Goal: Transaction & Acquisition: Subscribe to service/newsletter

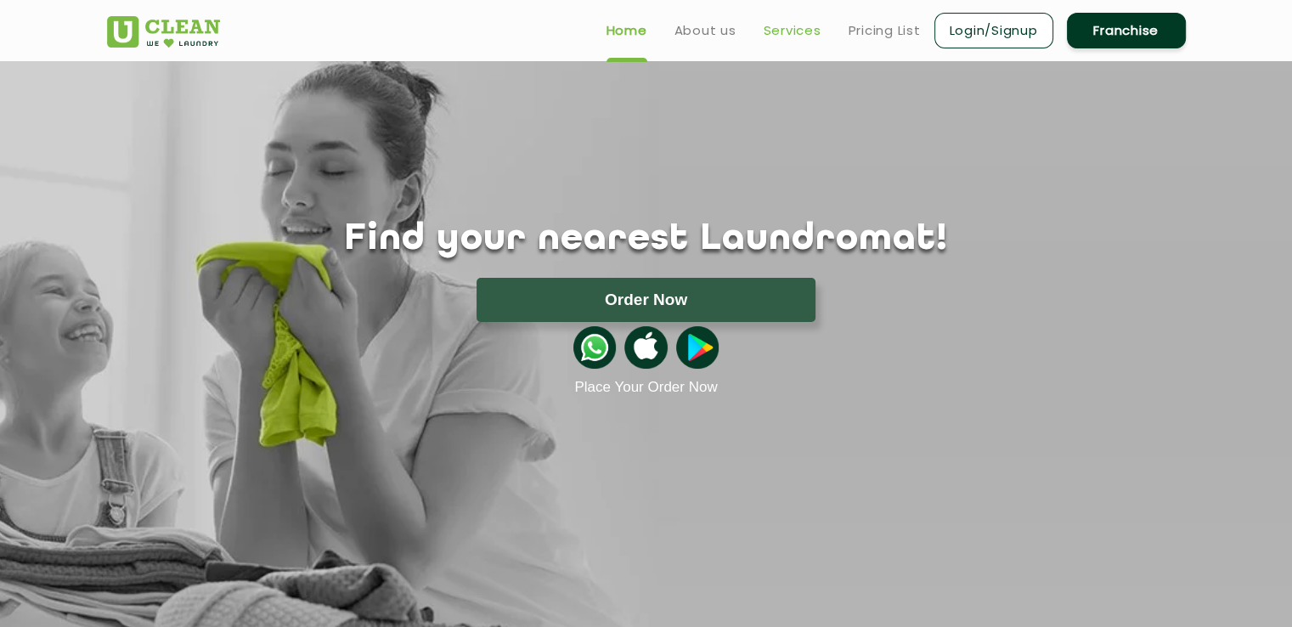
click at [796, 34] on link "Services" at bounding box center [793, 30] width 58 height 20
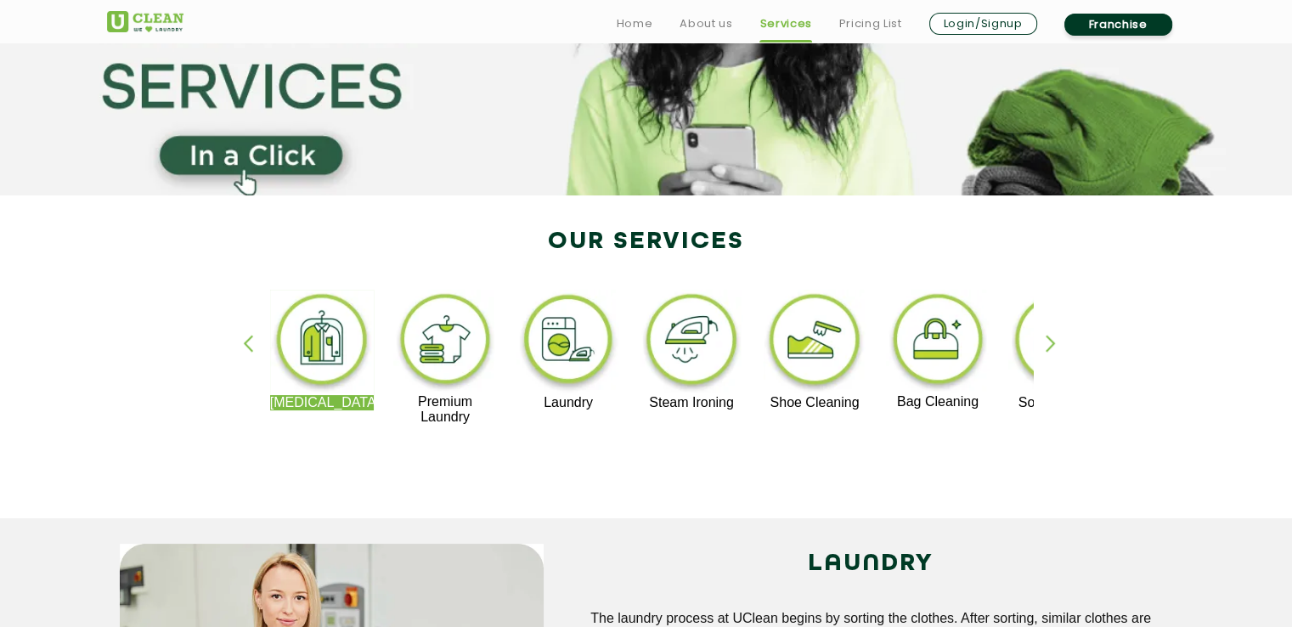
scroll to position [340, 0]
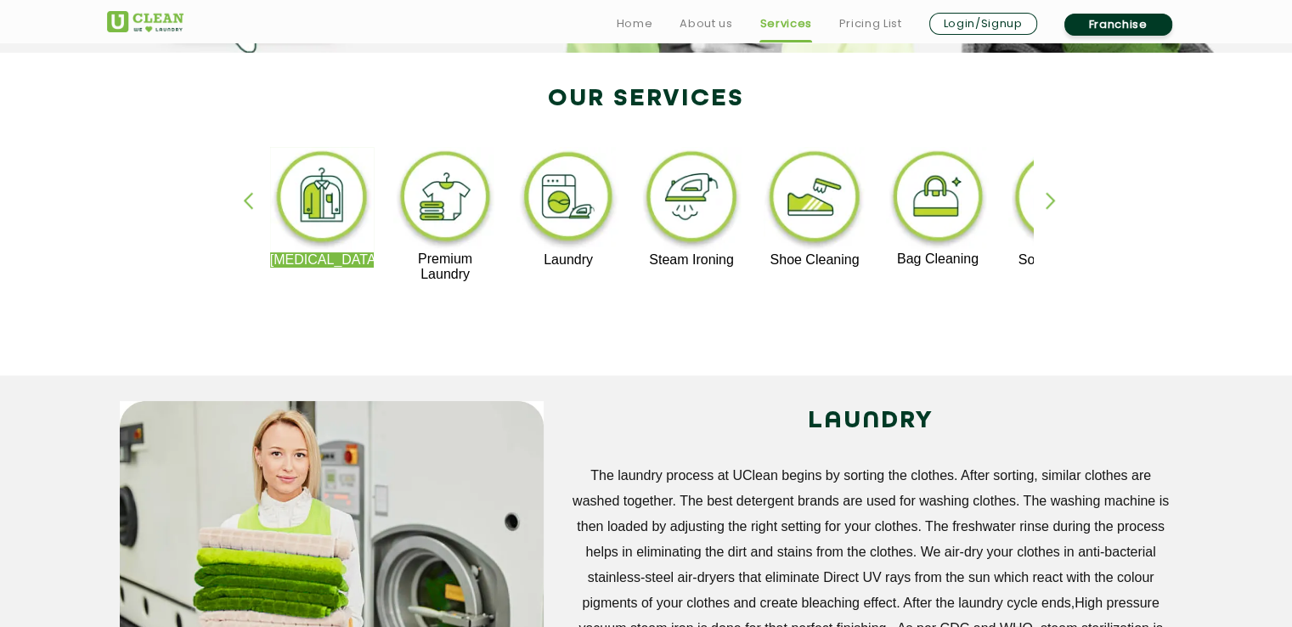
click at [1048, 201] on div "button" at bounding box center [1058, 215] width 25 height 47
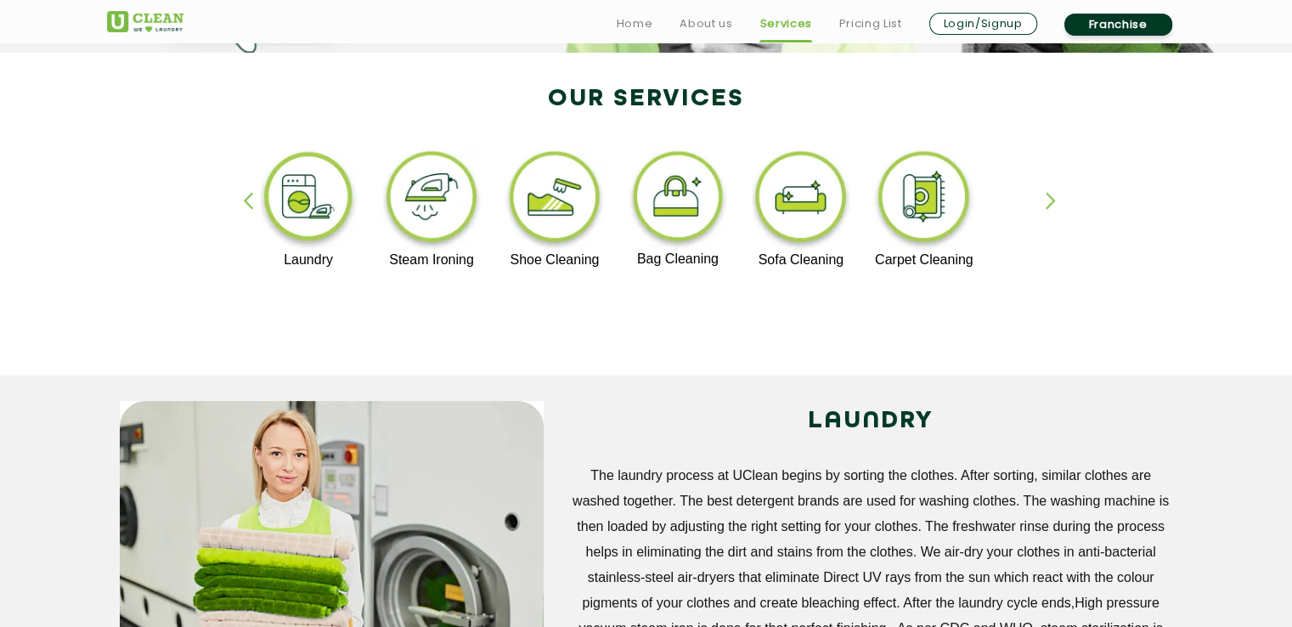
click at [251, 195] on div "button" at bounding box center [255, 215] width 25 height 47
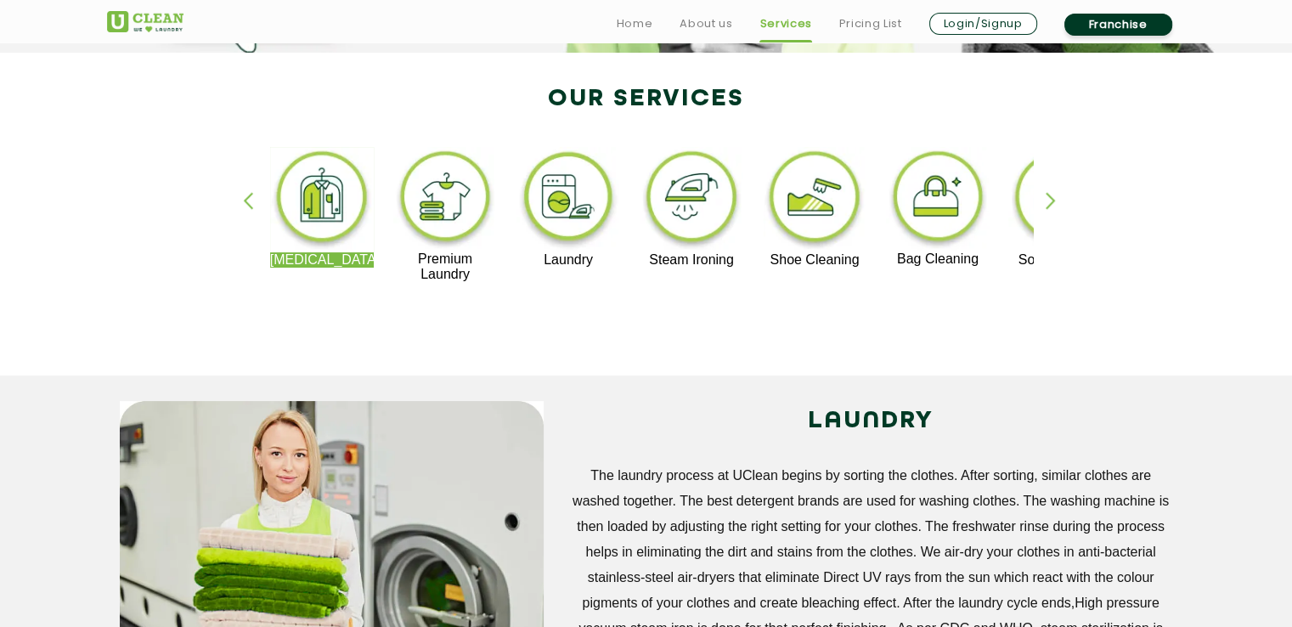
click at [1047, 198] on div "button" at bounding box center [1058, 215] width 25 height 47
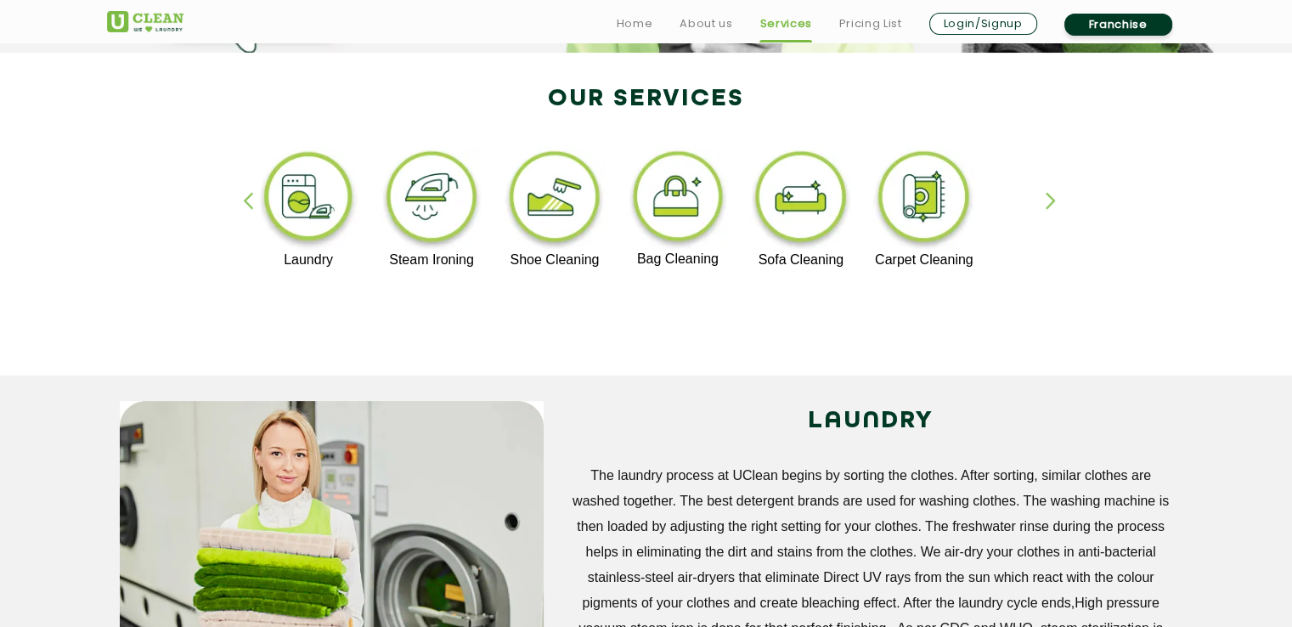
click at [249, 212] on div "button" at bounding box center [255, 215] width 25 height 47
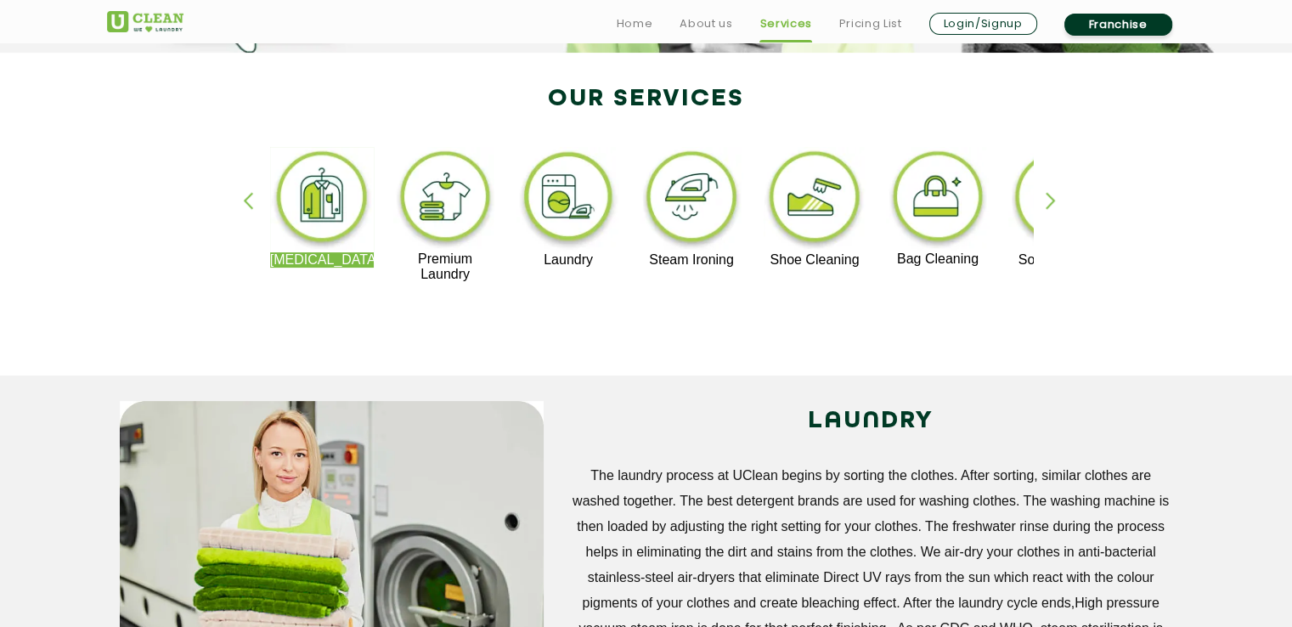
click at [308, 199] on img at bounding box center [322, 199] width 104 height 105
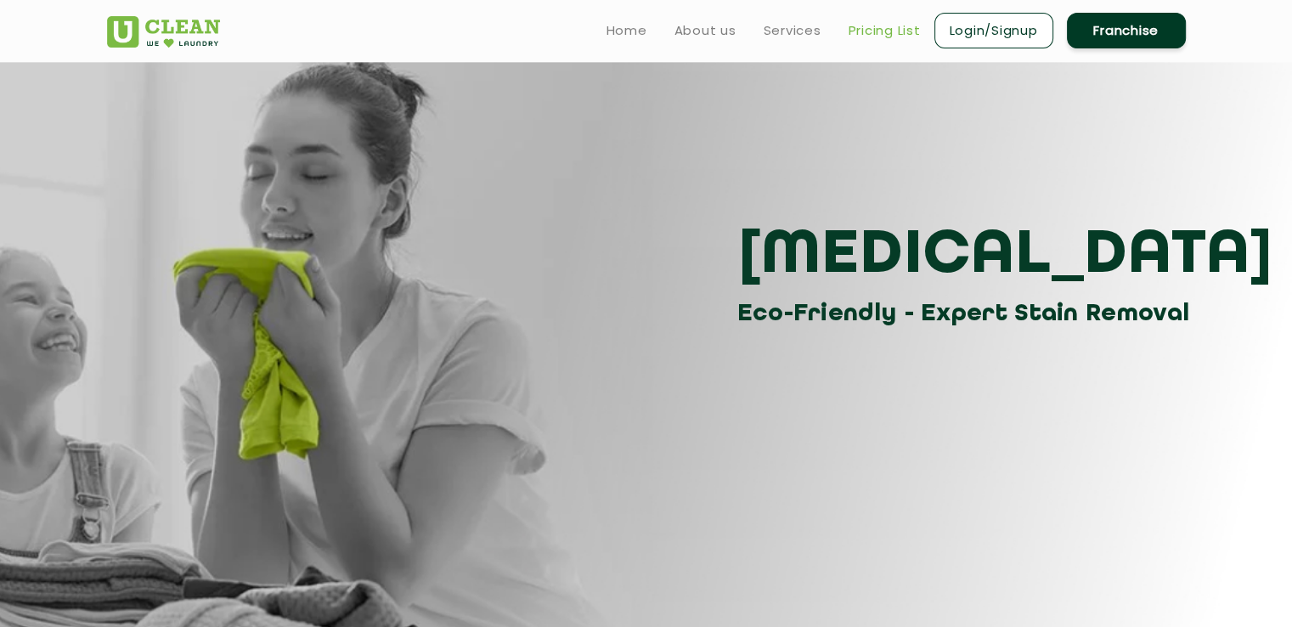
click at [890, 34] on link "Pricing List" at bounding box center [885, 30] width 72 height 20
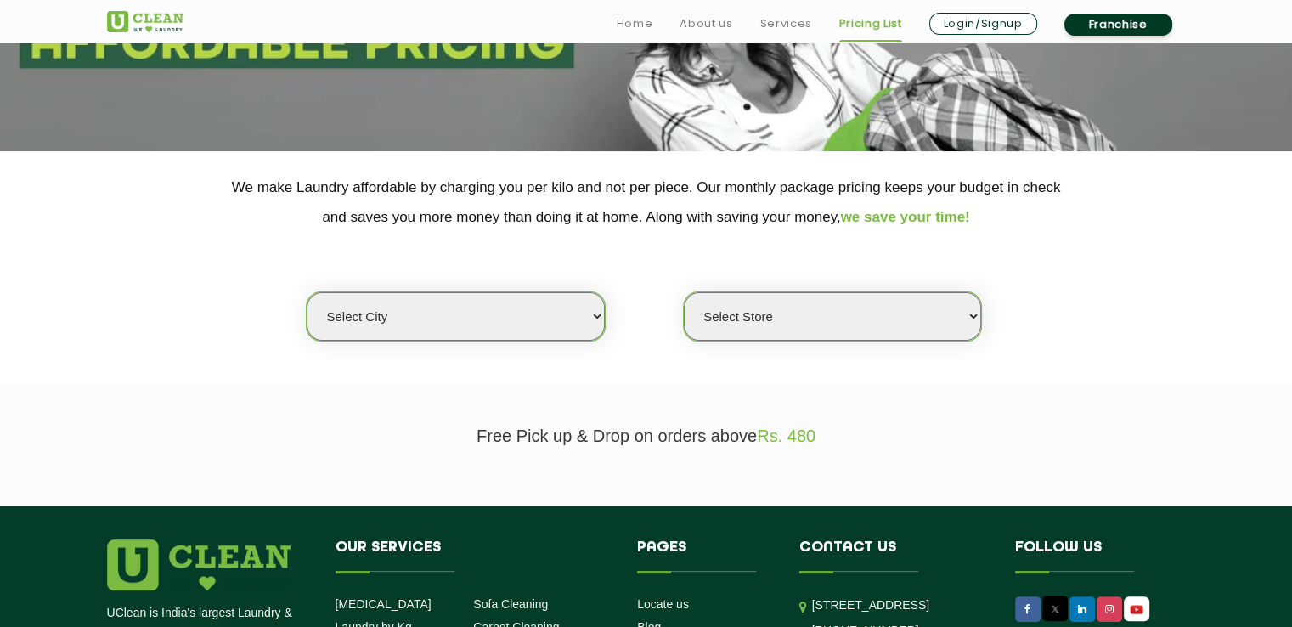
scroll to position [255, 0]
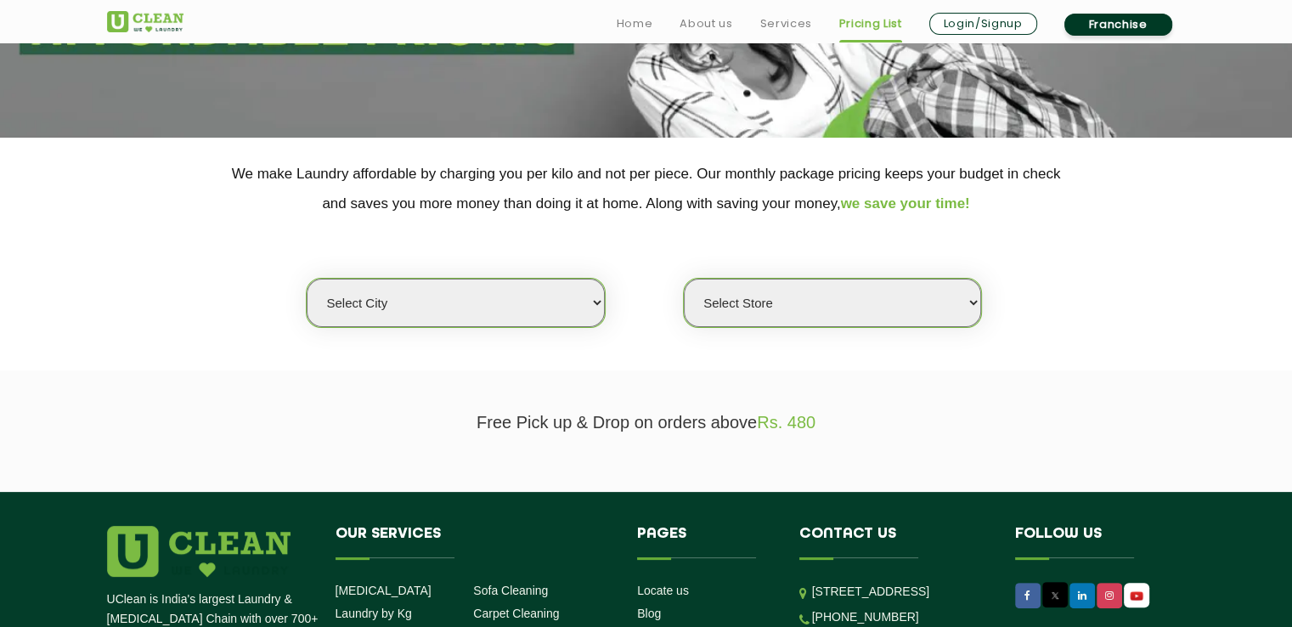
click at [421, 305] on select "Select city" at bounding box center [455, 303] width 297 height 48
click at [782, 263] on div "Select city Select Store" at bounding box center [646, 273] width 1104 height 110
click at [789, 300] on select "Select Store" at bounding box center [832, 303] width 297 height 48
click at [812, 415] on span "Rs. 480" at bounding box center [786, 422] width 59 height 19
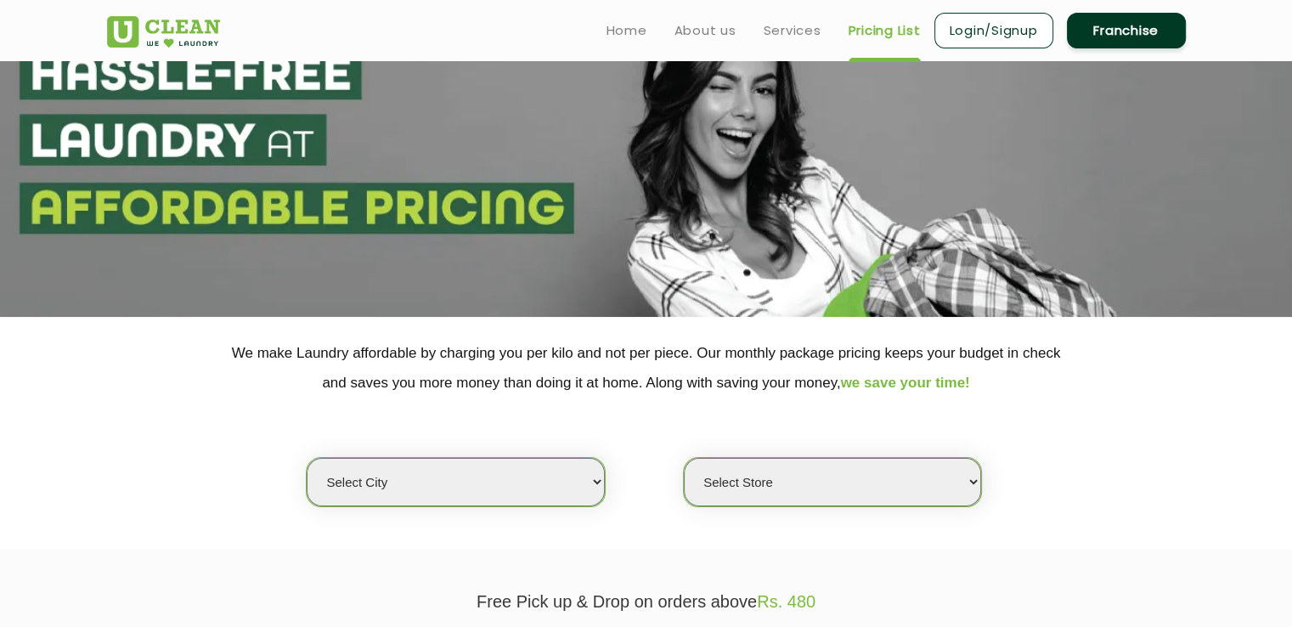
scroll to position [0, 0]
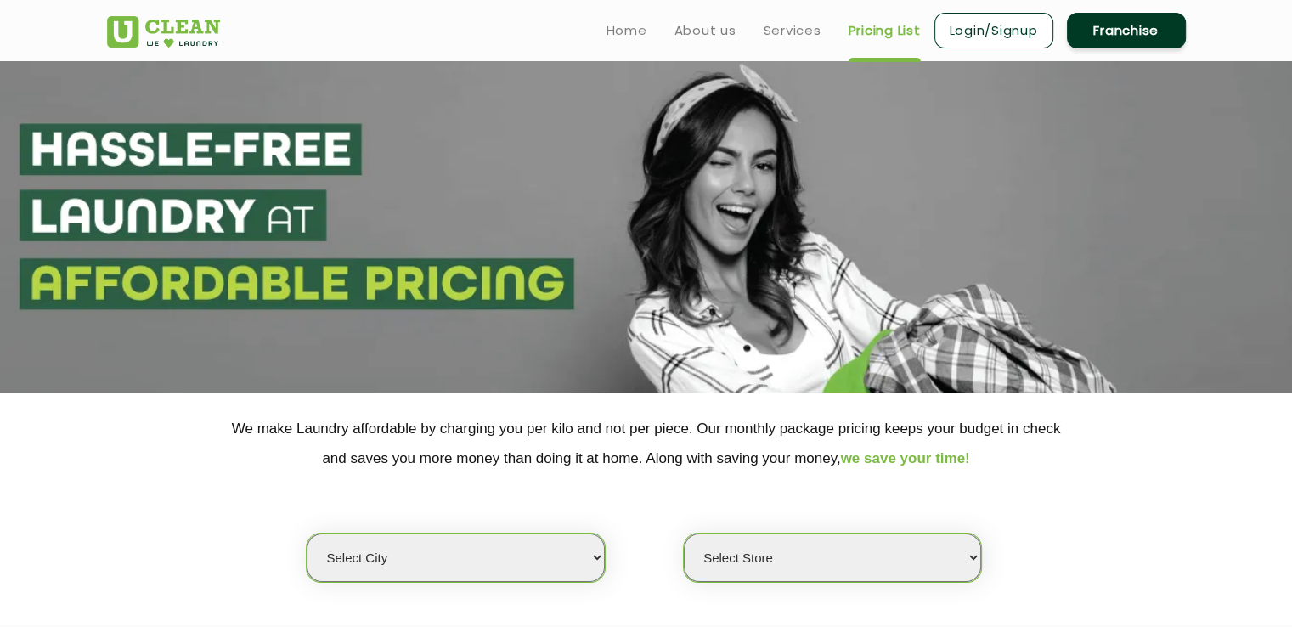
click at [903, 42] on ul "Home About us Services Pricing List Login/Signup Franchise" at bounding box center [889, 30] width 593 height 40
click at [799, 36] on link "Services" at bounding box center [793, 30] width 58 height 20
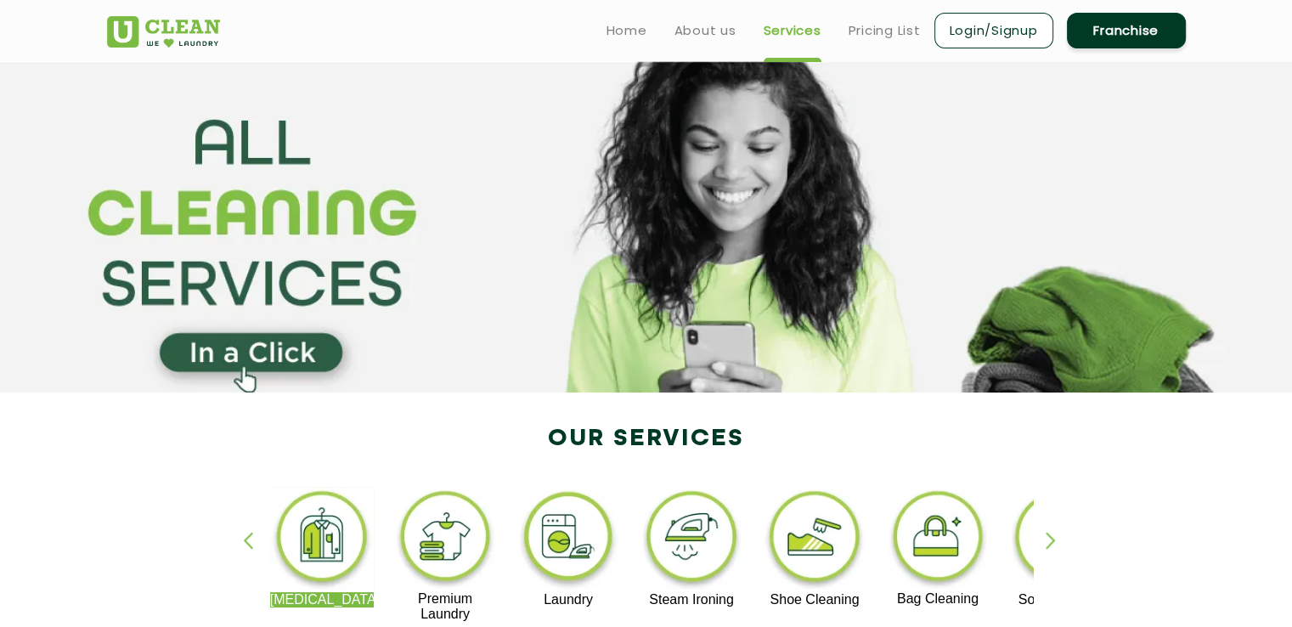
click at [319, 538] on img at bounding box center [322, 539] width 104 height 105
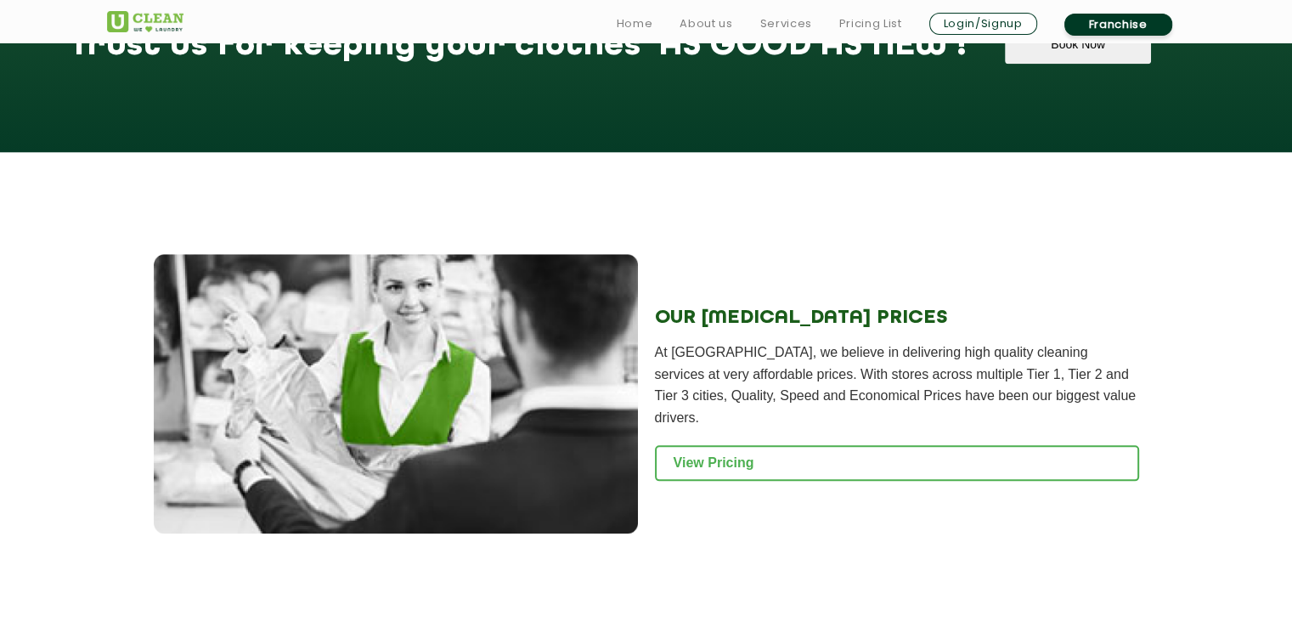
scroll to position [1954, 0]
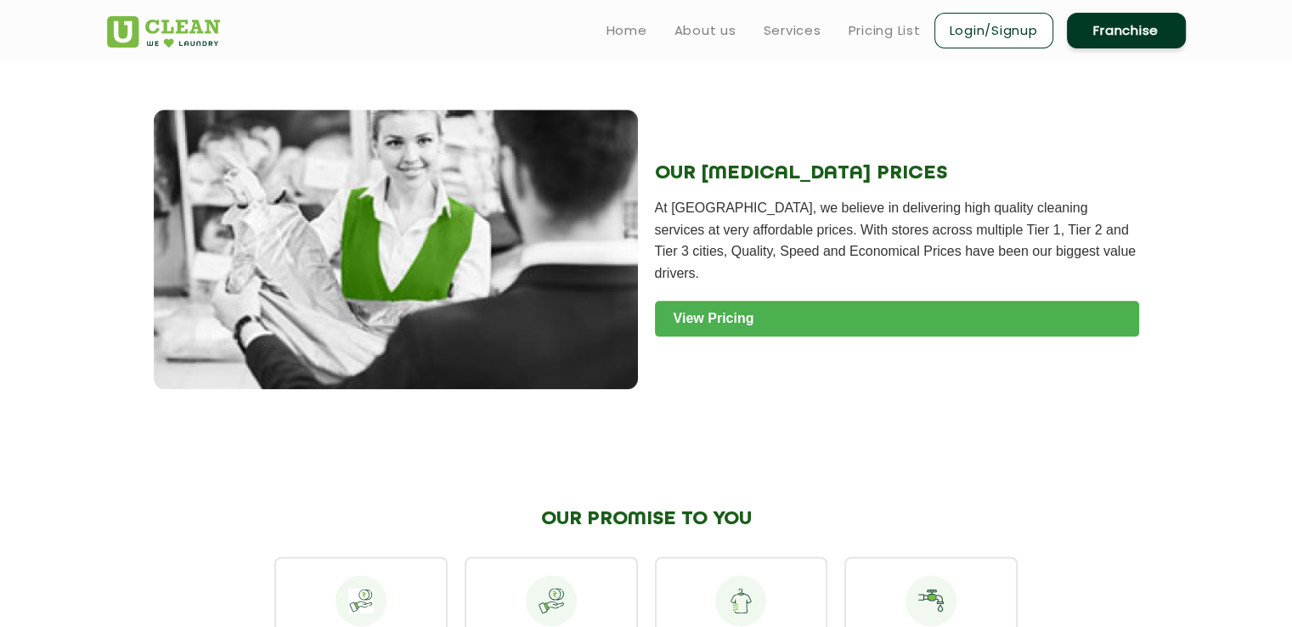
click at [720, 304] on link "View Pricing" at bounding box center [897, 319] width 484 height 36
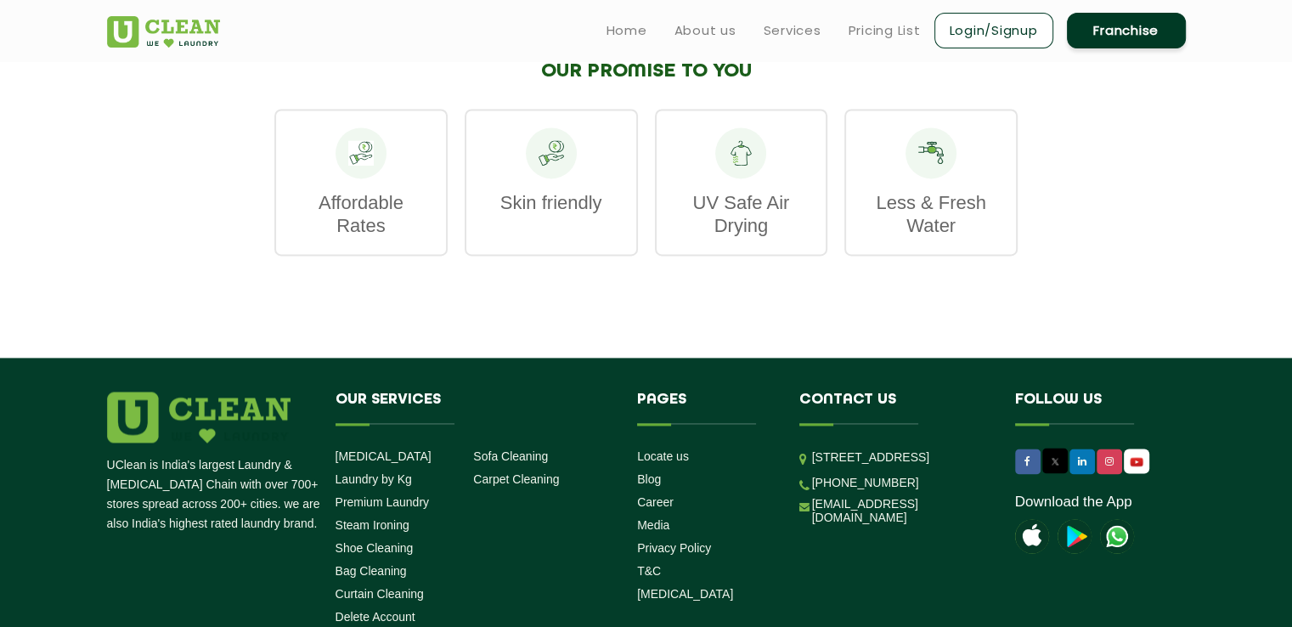
scroll to position [2190, 0]
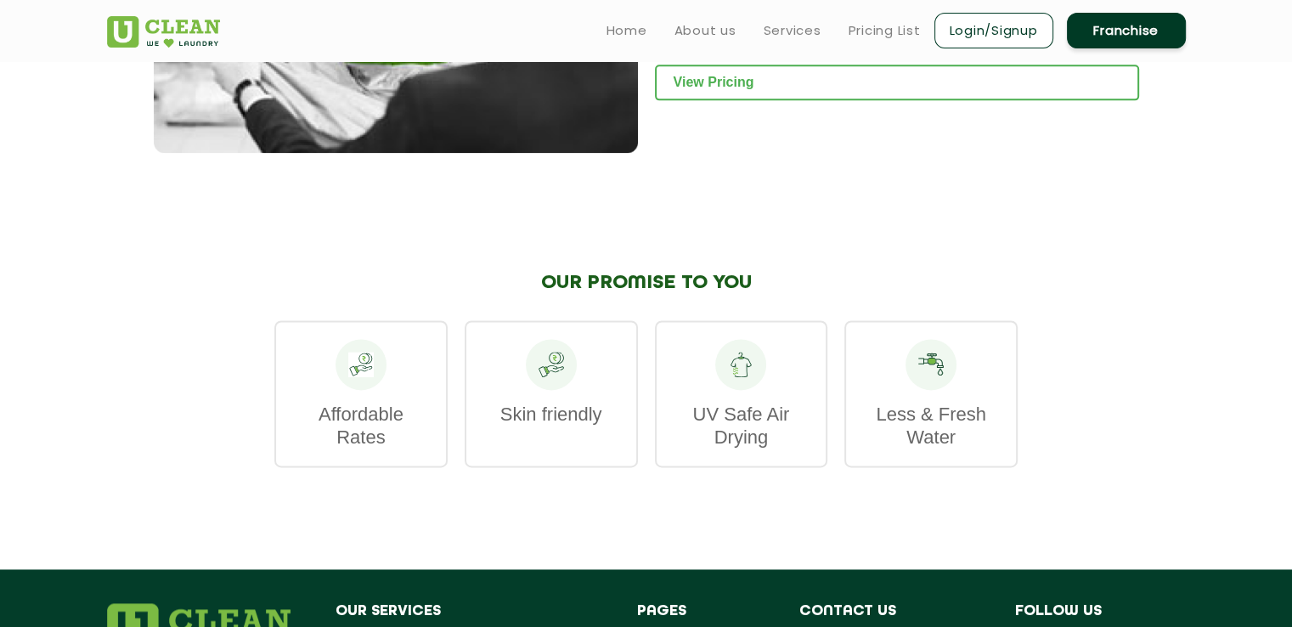
click at [364, 410] on p "Affordable Rates" at bounding box center [361, 426] width 136 height 46
click at [967, 391] on div "Less & Fresh Water" at bounding box center [930, 393] width 173 height 147
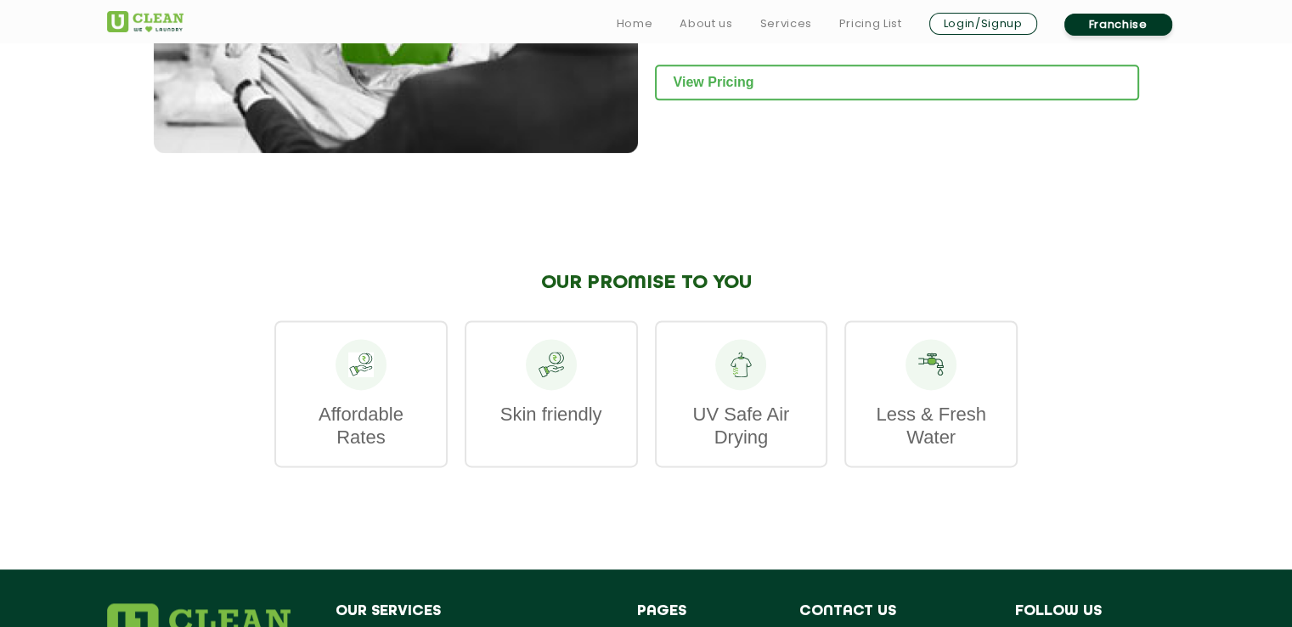
scroll to position [2445, 0]
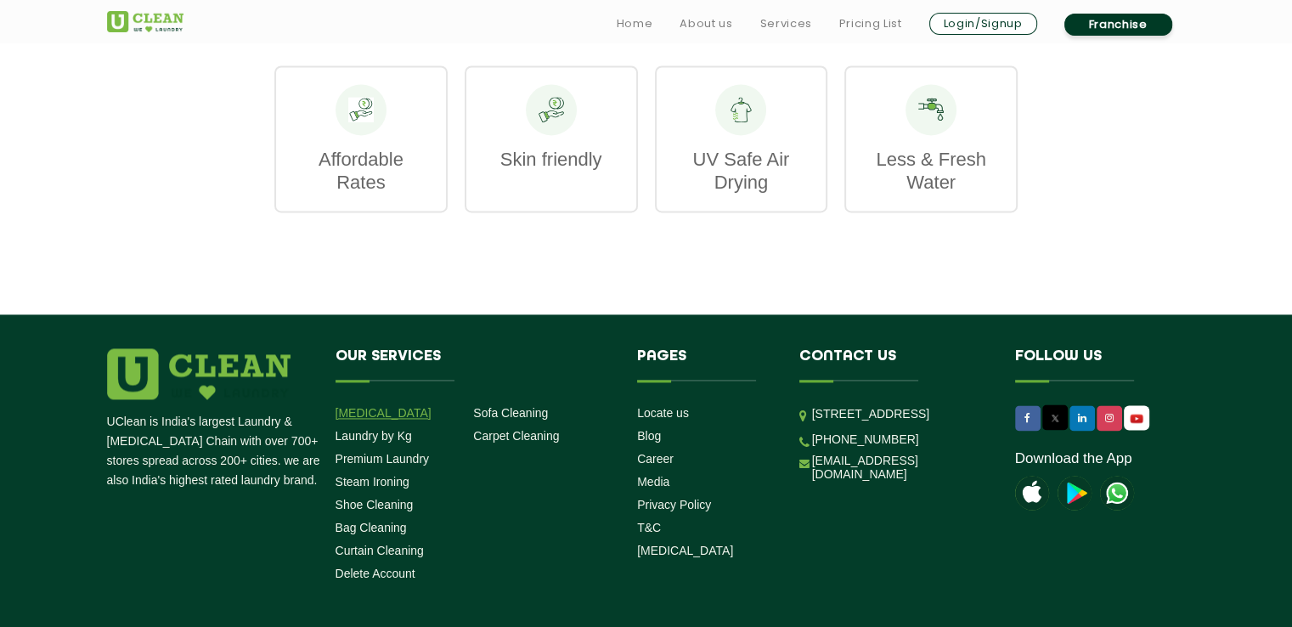
click at [397, 406] on link "[MEDICAL_DATA]" at bounding box center [384, 413] width 96 height 14
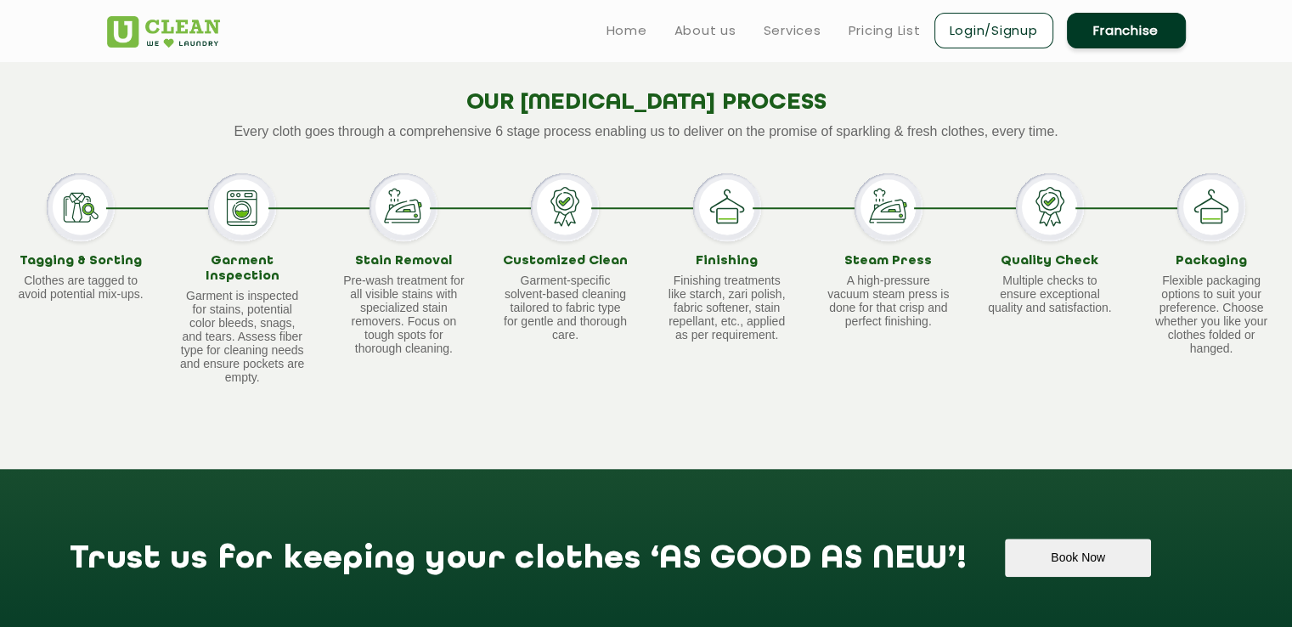
scroll to position [1171, 0]
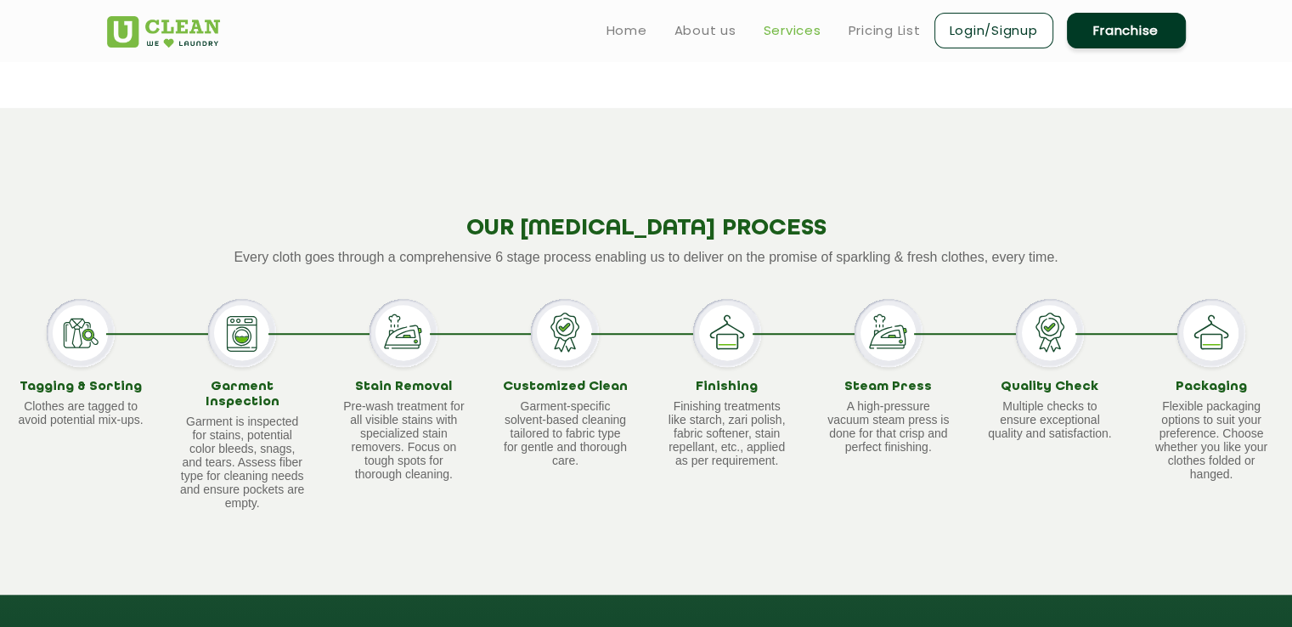
click at [804, 27] on link "Services" at bounding box center [793, 30] width 58 height 20
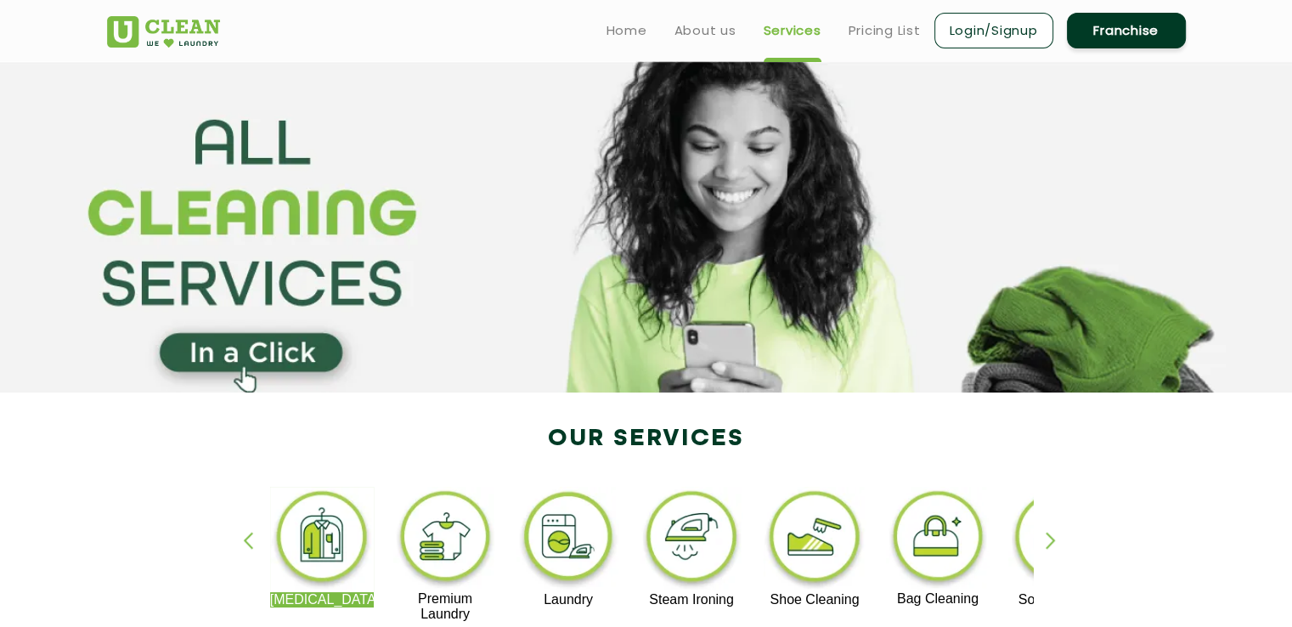
click at [708, 41] on ul "Home About us Services Pricing List Login/Signup Franchise" at bounding box center [889, 30] width 593 height 40
click at [705, 37] on link "About us" at bounding box center [706, 30] width 62 height 20
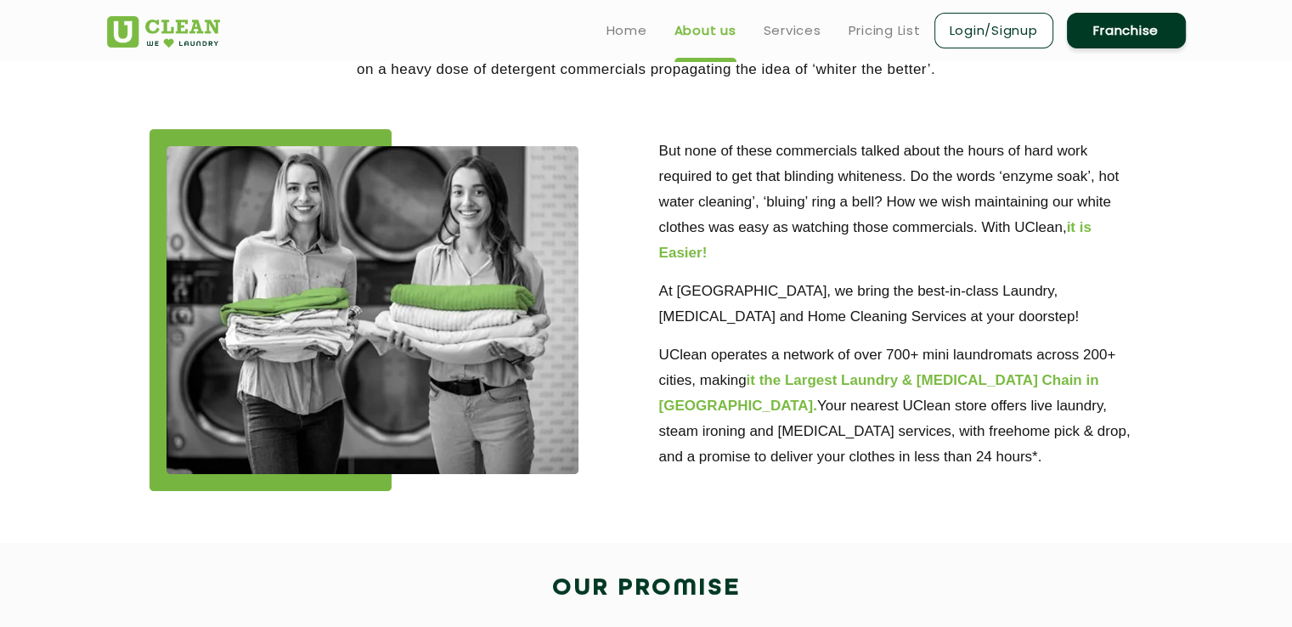
scroll to position [85, 0]
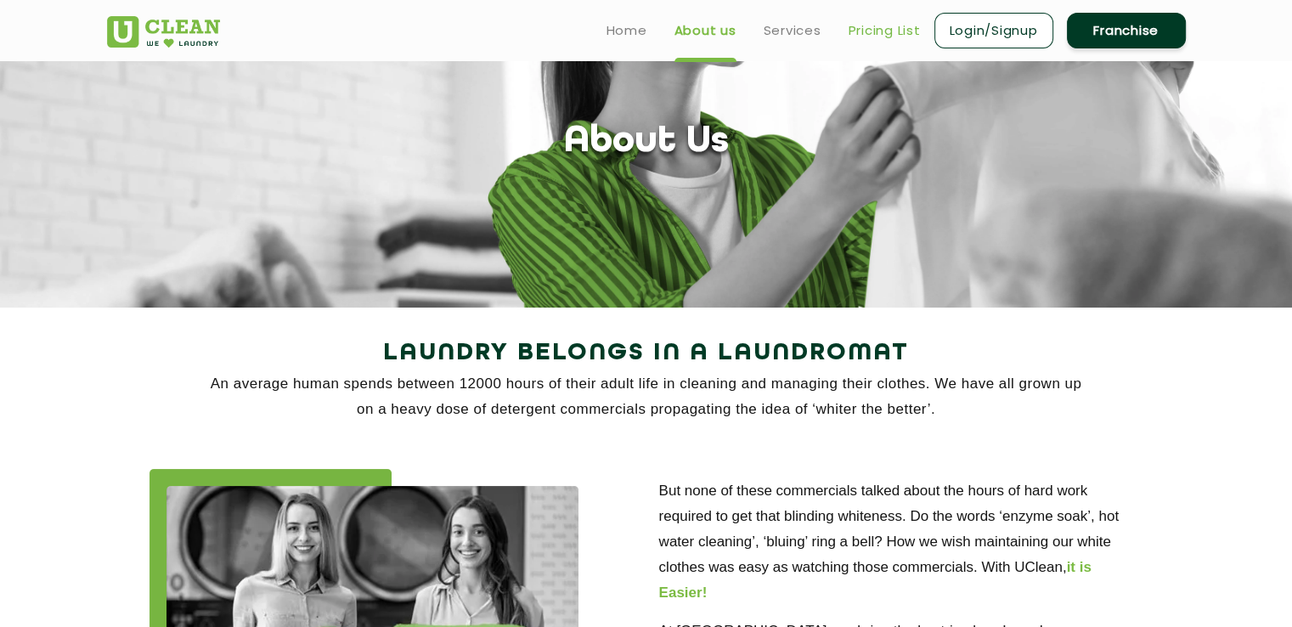
click at [867, 37] on link "Pricing List" at bounding box center [885, 30] width 72 height 20
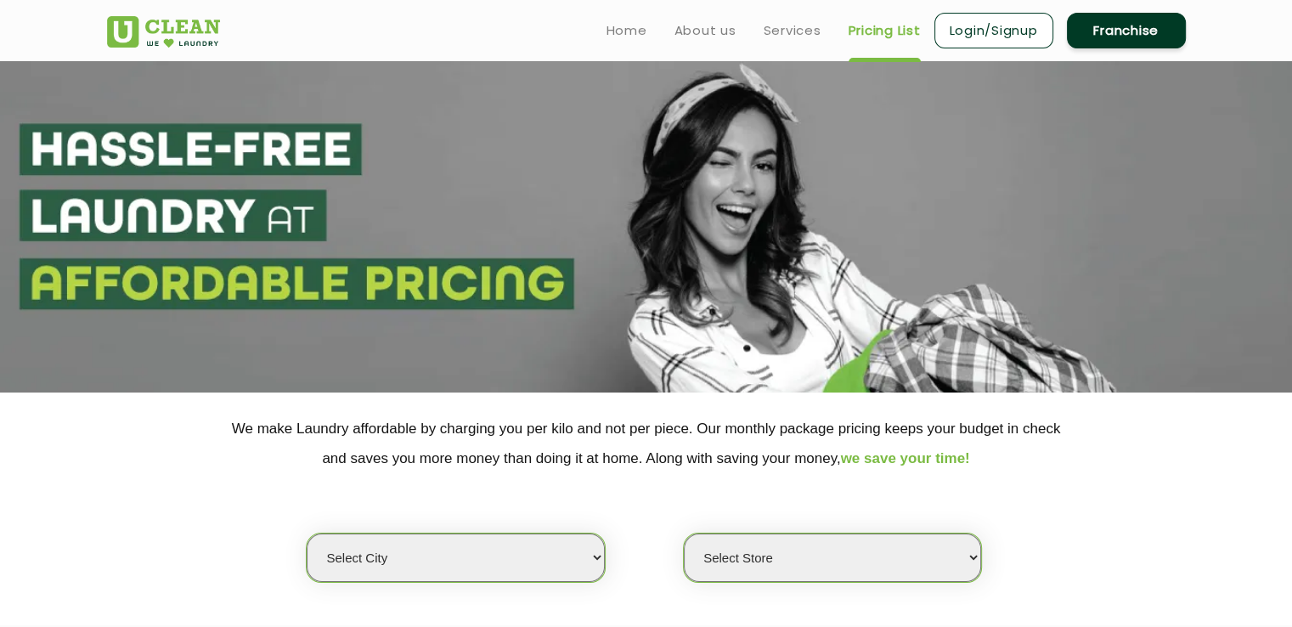
click at [1009, 23] on link "Login/Signup" at bounding box center [994, 31] width 119 height 36
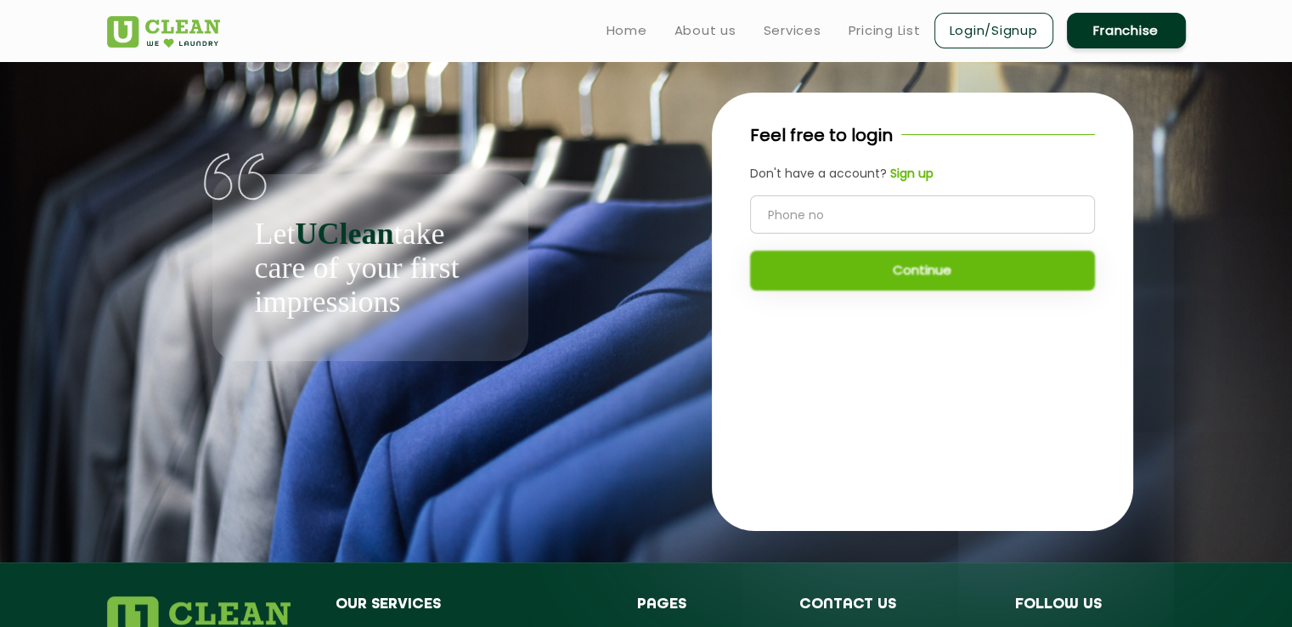
click at [836, 217] on input "tel" at bounding box center [922, 214] width 345 height 38
type input "886"
click at [917, 172] on b "Sign up" at bounding box center [911, 173] width 43 height 17
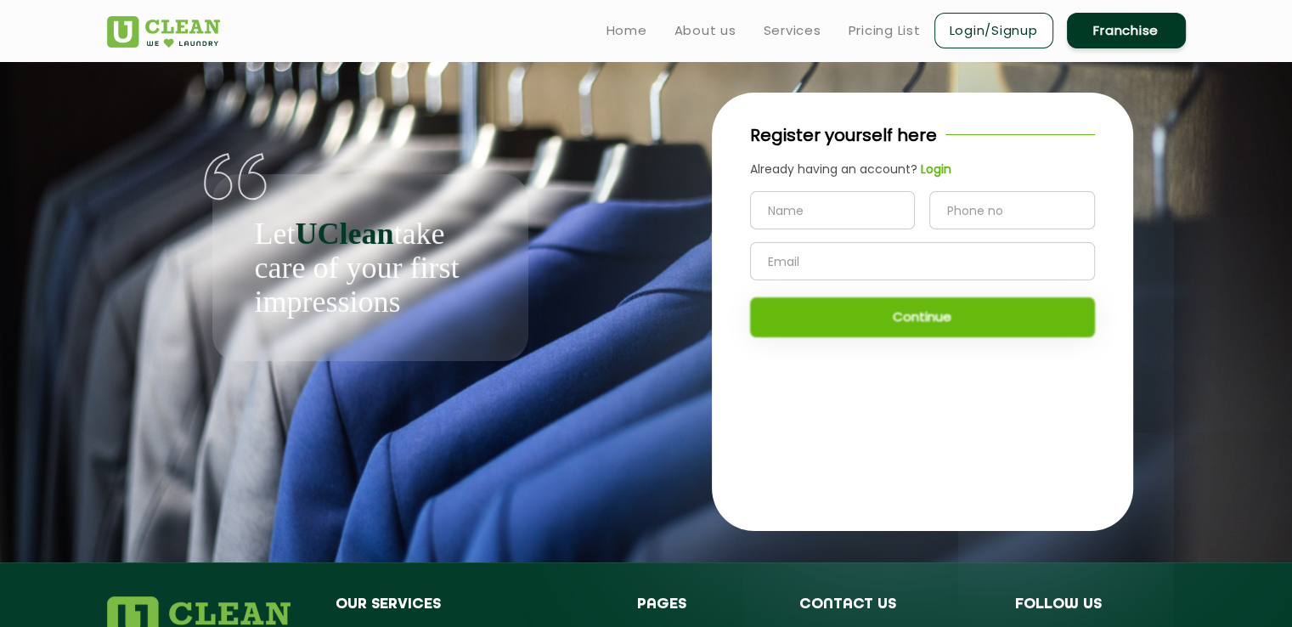
click at [785, 208] on input "text" at bounding box center [833, 210] width 166 height 38
type input "Sheuly"
type input "8861446360"
type input "n"
type input "[EMAIL_ADDRESS][DOMAIN_NAME]"
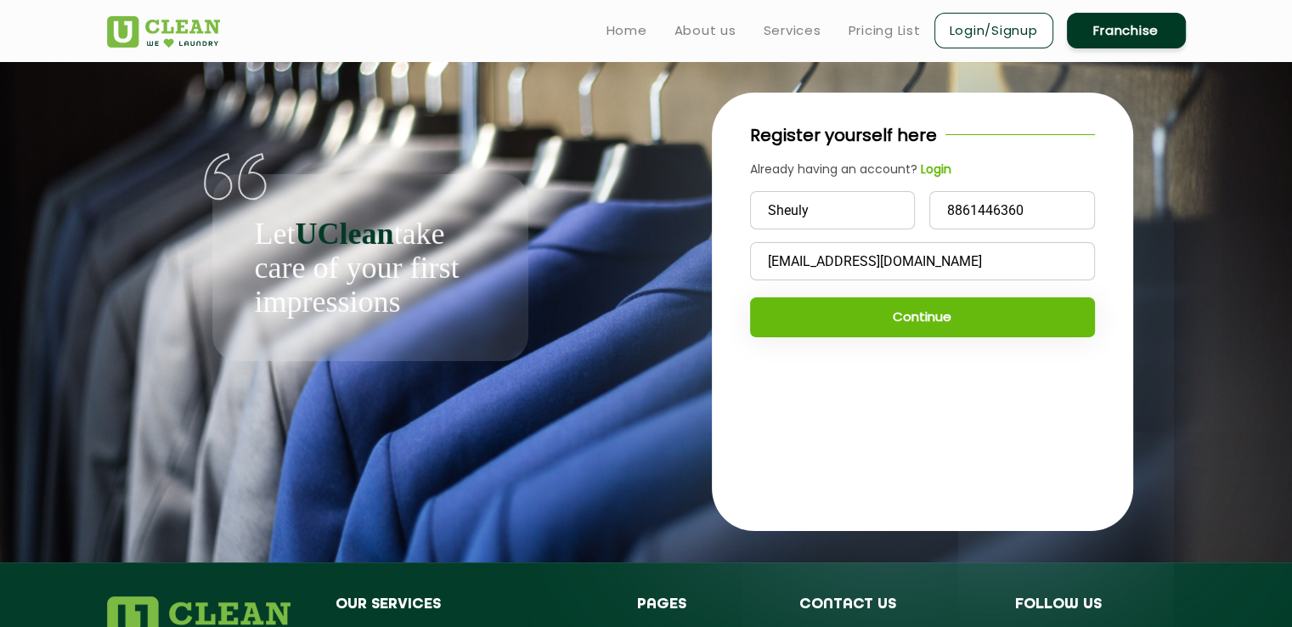
click at [896, 319] on button "Continue" at bounding box center [922, 317] width 345 height 40
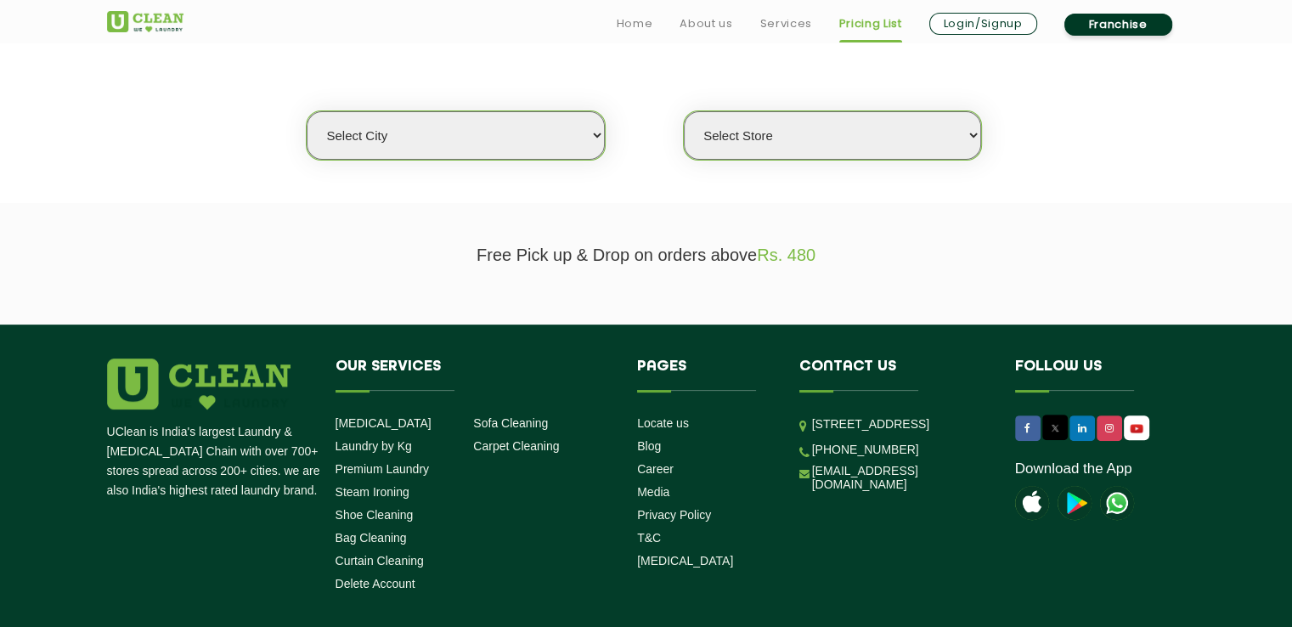
scroll to position [425, 0]
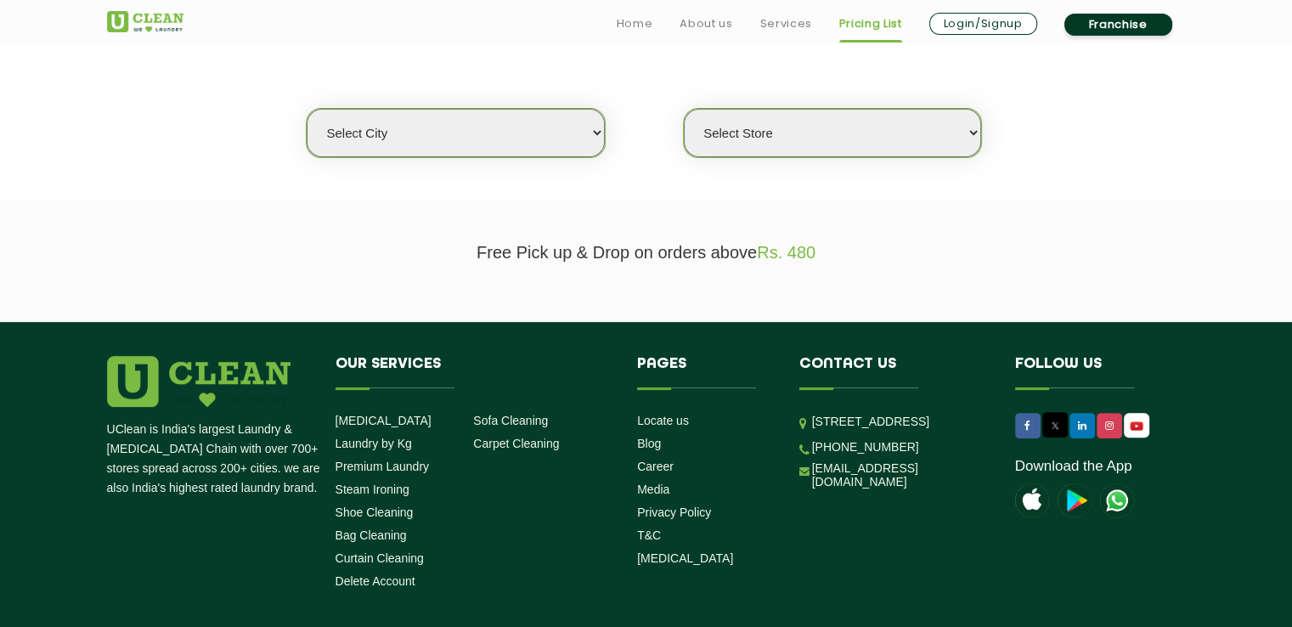
click at [494, 134] on select "Select city" at bounding box center [455, 133] width 297 height 48
click at [498, 136] on select "Select city" at bounding box center [455, 133] width 297 height 48
click at [802, 132] on select "Select Store" at bounding box center [832, 133] width 297 height 48
